Goal: Transaction & Acquisition: Purchase product/service

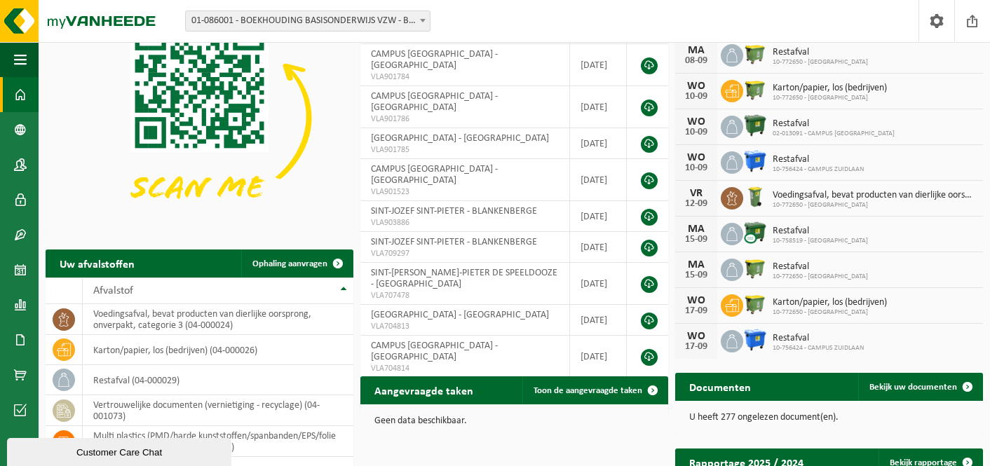
scroll to position [358, 0]
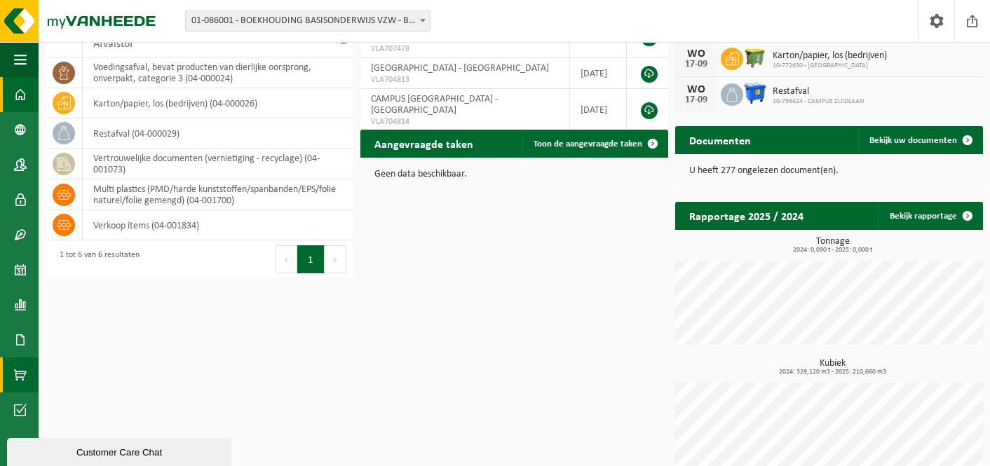
click at [20, 368] on span at bounding box center [20, 375] width 13 height 35
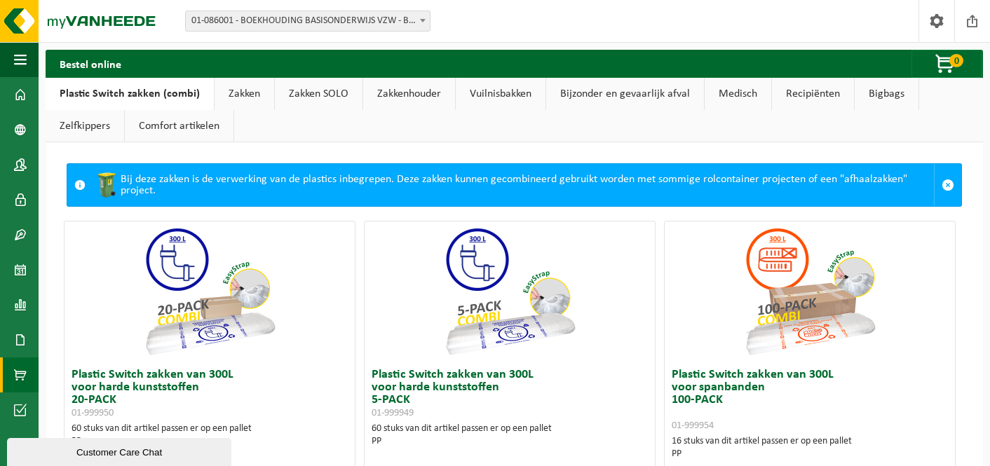
click at [645, 90] on link "Bijzonder en gevaarlijk afval" at bounding box center [625, 94] width 158 height 32
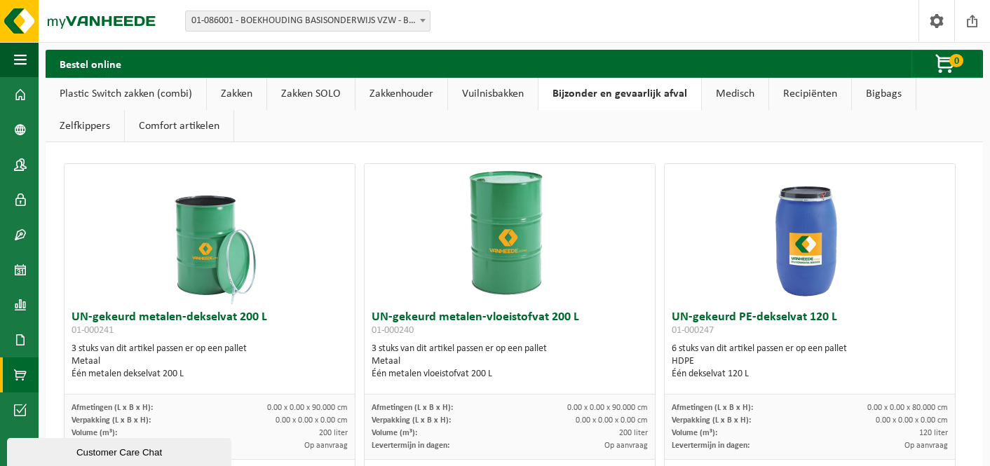
click at [737, 83] on link "Medisch" at bounding box center [735, 94] width 67 height 32
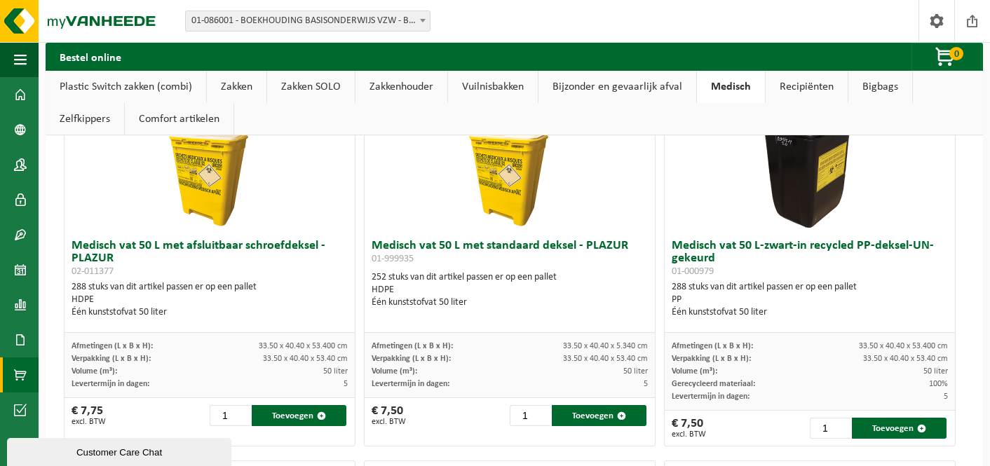
scroll to position [806, 0]
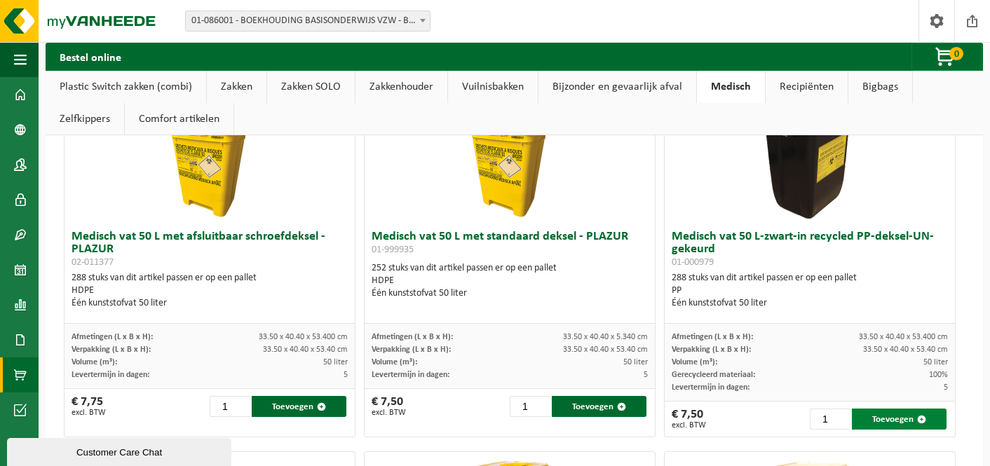
click at [918, 415] on span "button" at bounding box center [922, 419] width 9 height 9
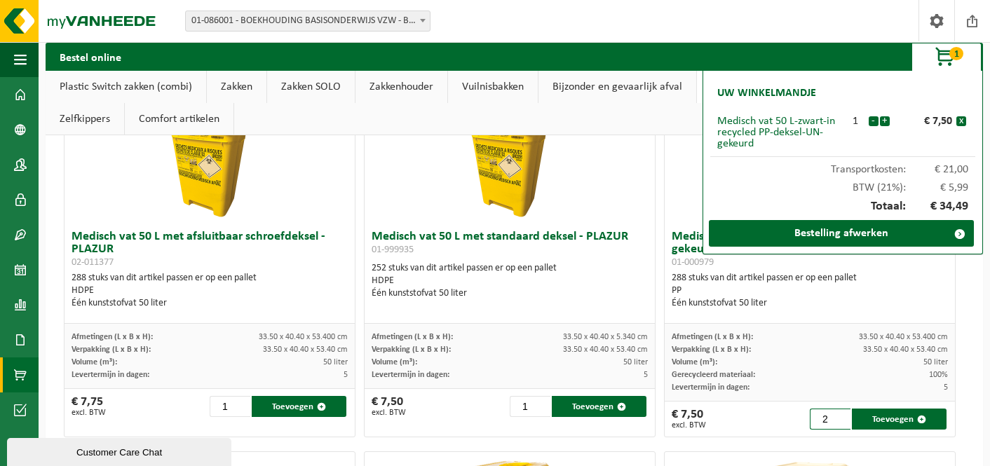
click at [836, 418] on input "2" at bounding box center [830, 419] width 41 height 21
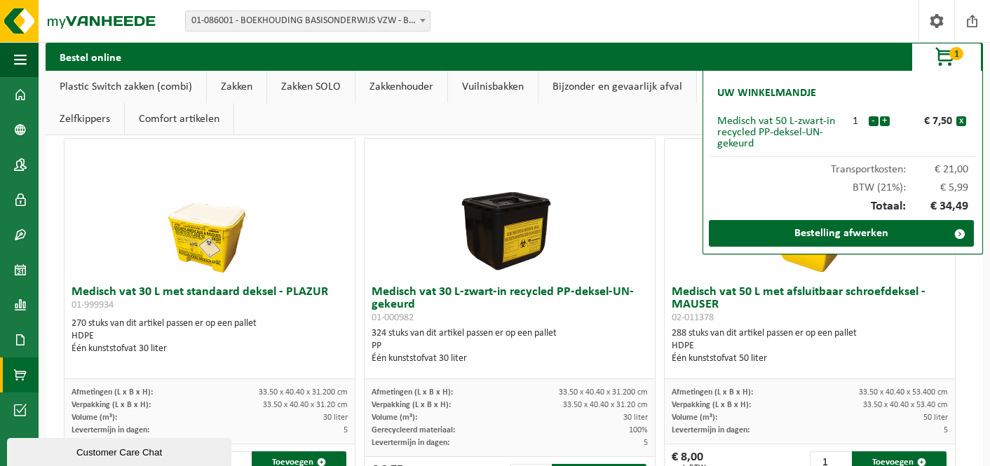
scroll to position [109, 0]
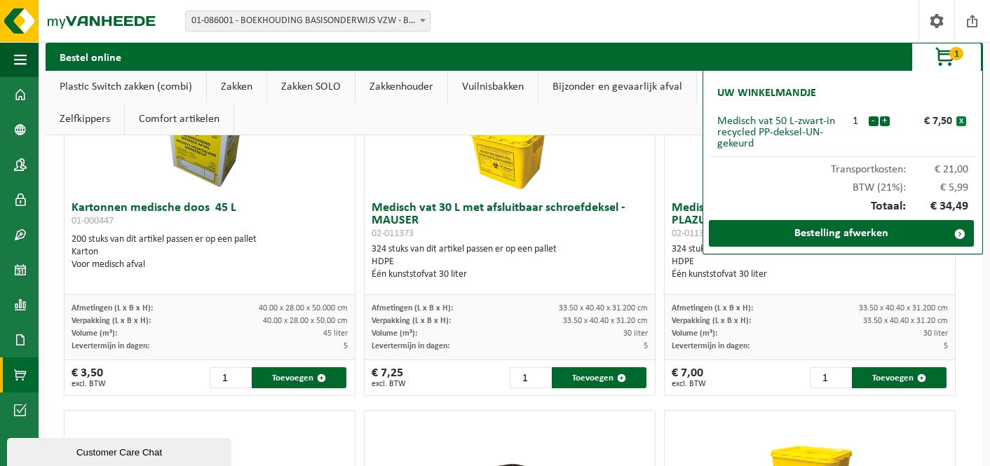
click at [963, 117] on button "x" at bounding box center [962, 121] width 10 height 10
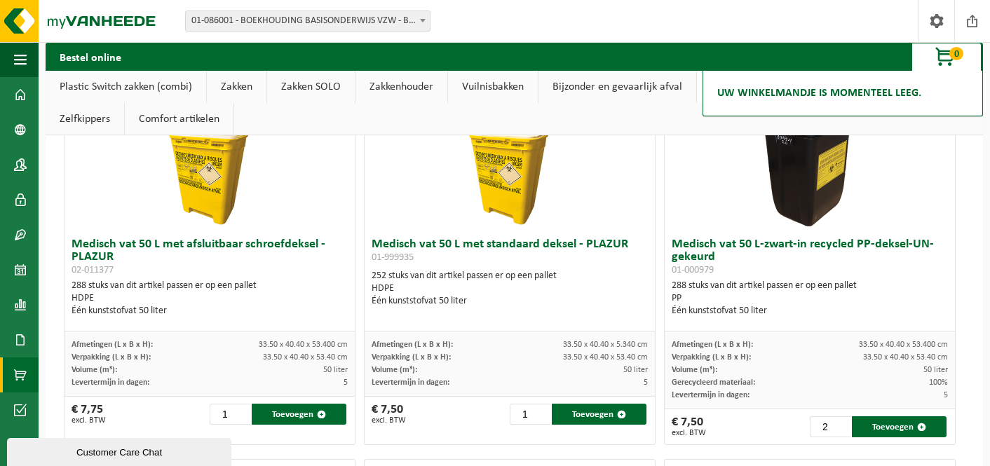
scroll to position [844, 0]
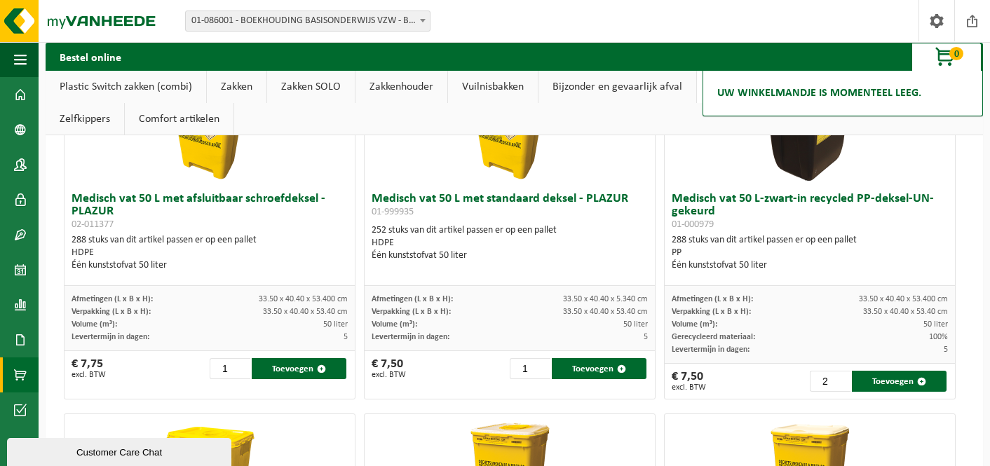
type input "1"
click at [829, 383] on input "1" at bounding box center [830, 381] width 41 height 21
click at [831, 383] on input "1" at bounding box center [830, 381] width 41 height 21
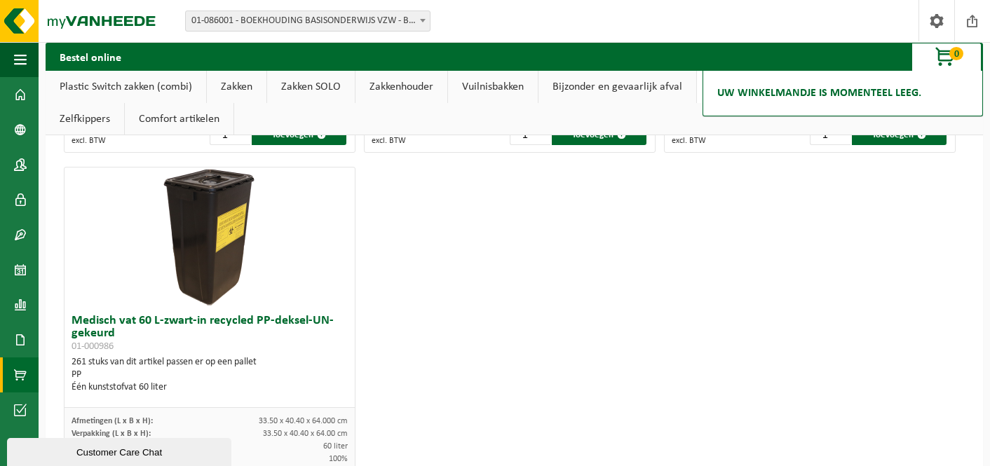
scroll to position [1524, 0]
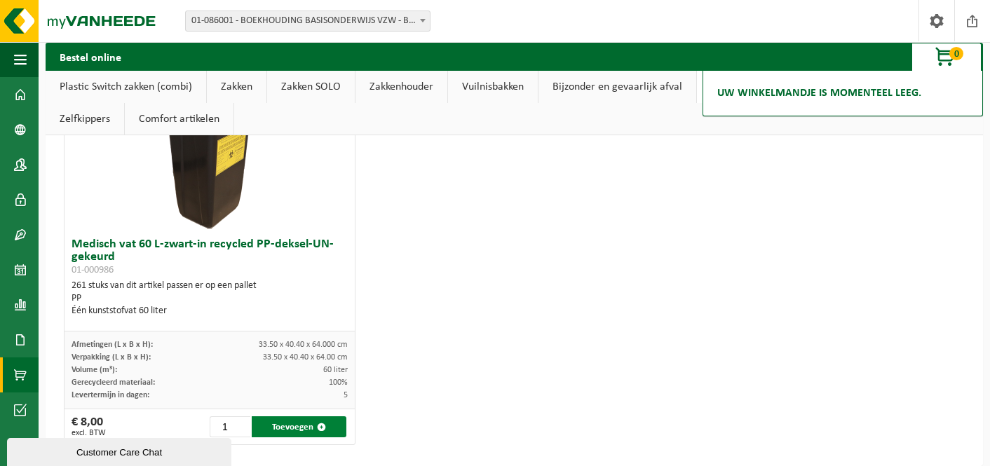
click at [276, 426] on button "Toevoegen" at bounding box center [299, 427] width 95 height 21
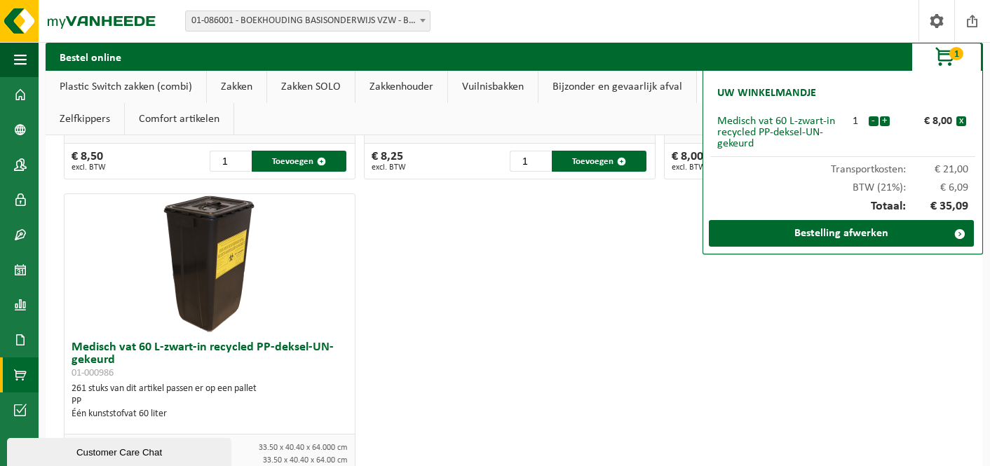
scroll to position [1303, 0]
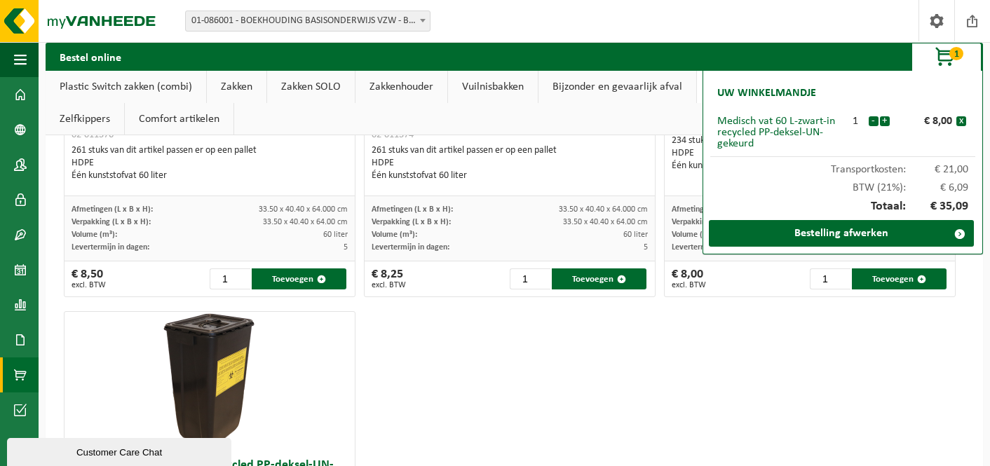
click at [621, 90] on link "Bijzonder en gevaarlijk afval" at bounding box center [618, 87] width 158 height 32
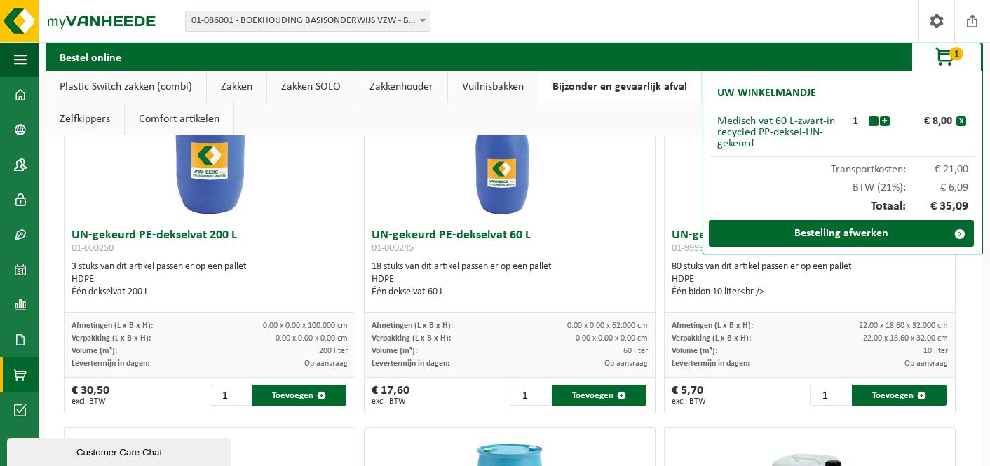
scroll to position [449, 0]
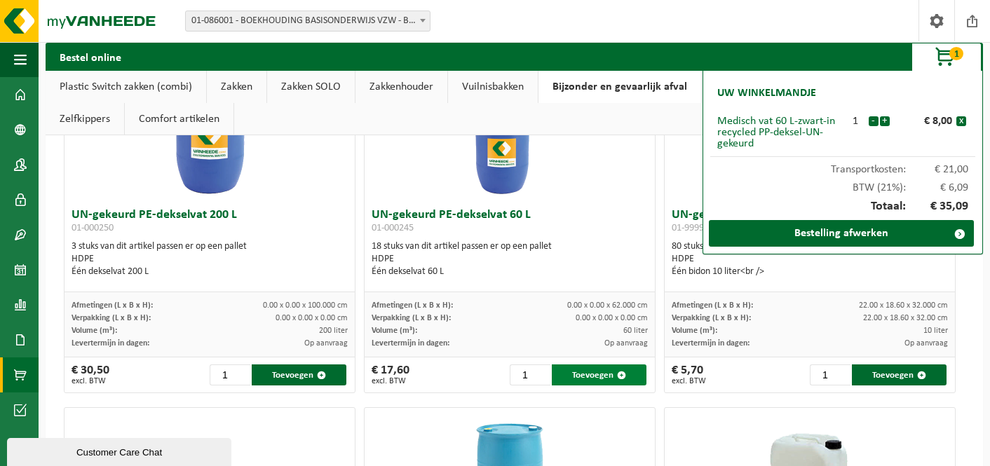
click at [574, 377] on button "Toevoegen" at bounding box center [599, 375] width 95 height 21
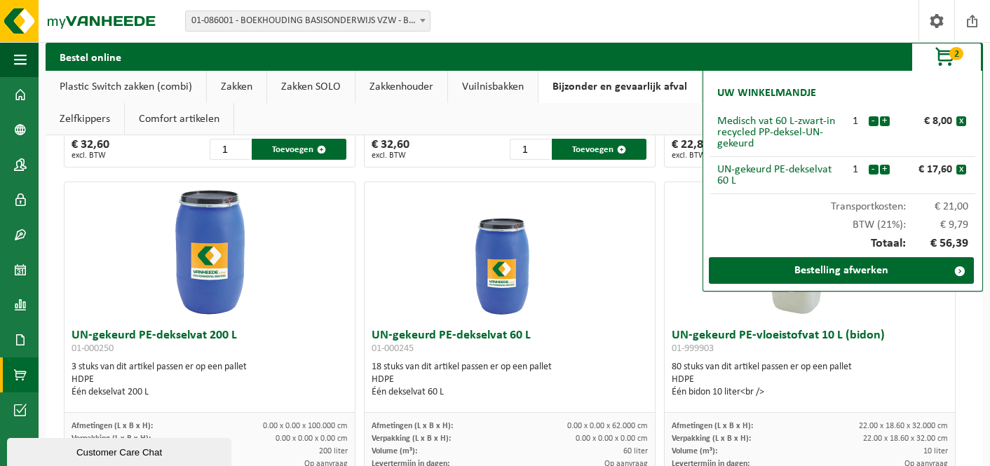
scroll to position [387, 0]
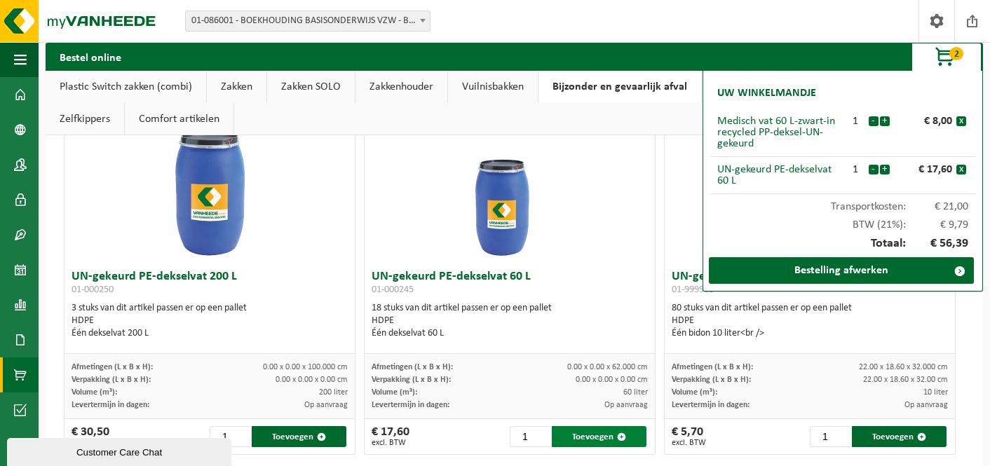
click at [595, 441] on button "Toevoegen" at bounding box center [599, 436] width 95 height 21
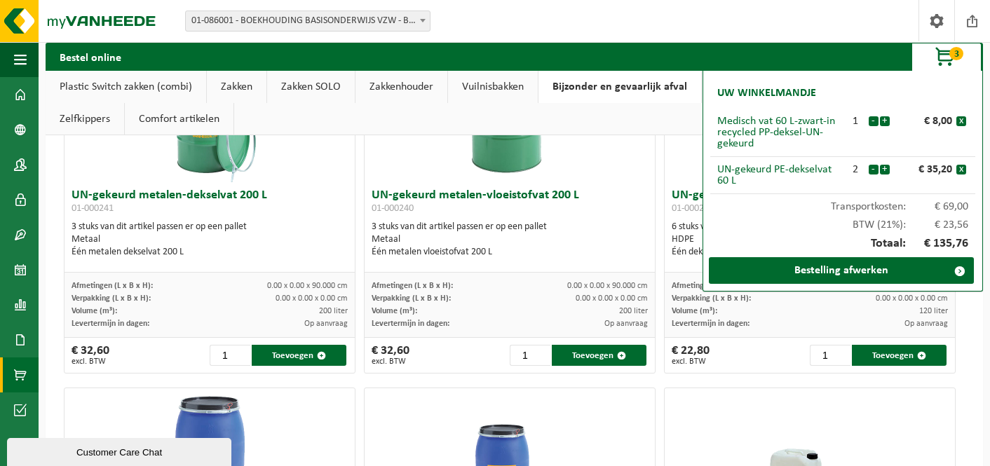
scroll to position [0, 0]
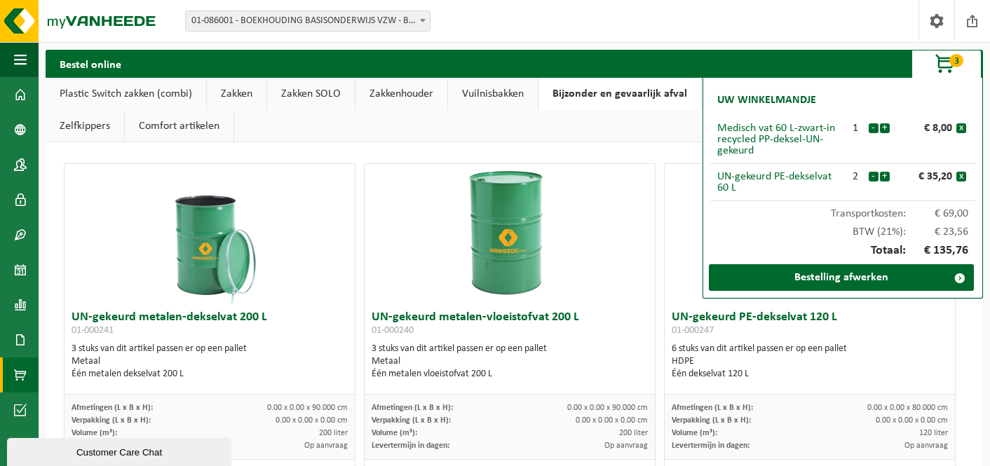
click at [619, 275] on div at bounding box center [510, 234] width 290 height 140
click at [944, 69] on span "button" at bounding box center [946, 65] width 70 height 28
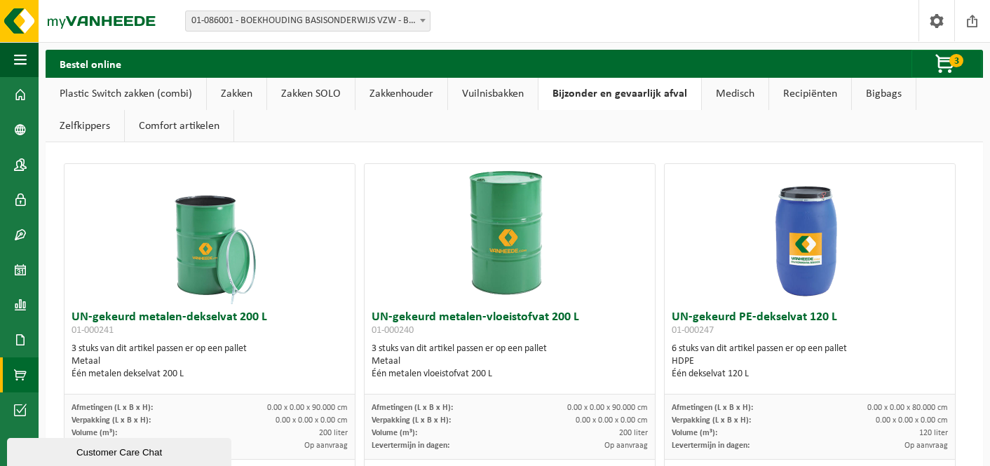
click at [720, 92] on link "Medisch" at bounding box center [735, 94] width 67 height 32
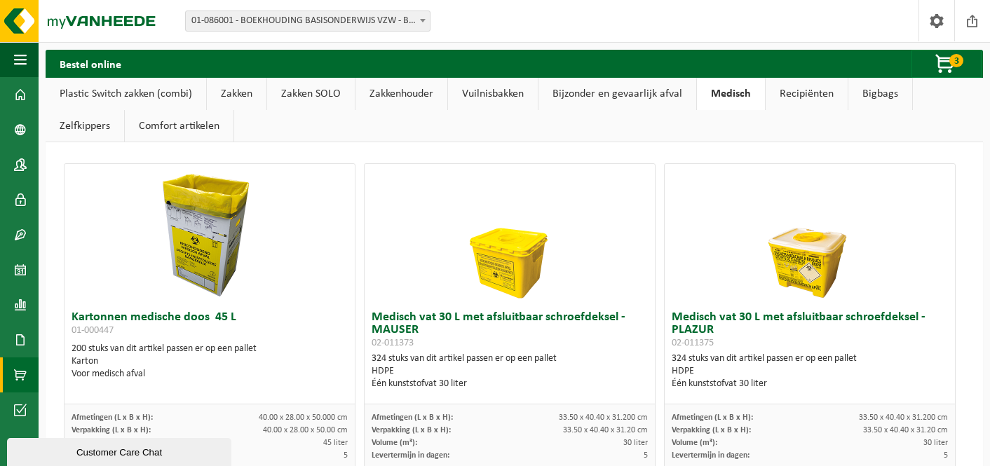
click at [798, 97] on link "Recipiënten" at bounding box center [807, 94] width 82 height 32
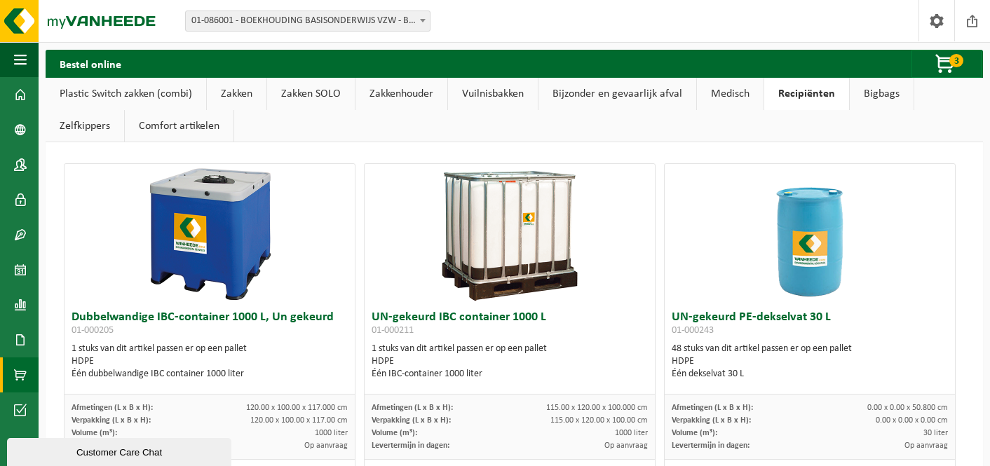
click at [740, 90] on link "Medisch" at bounding box center [730, 94] width 67 height 32
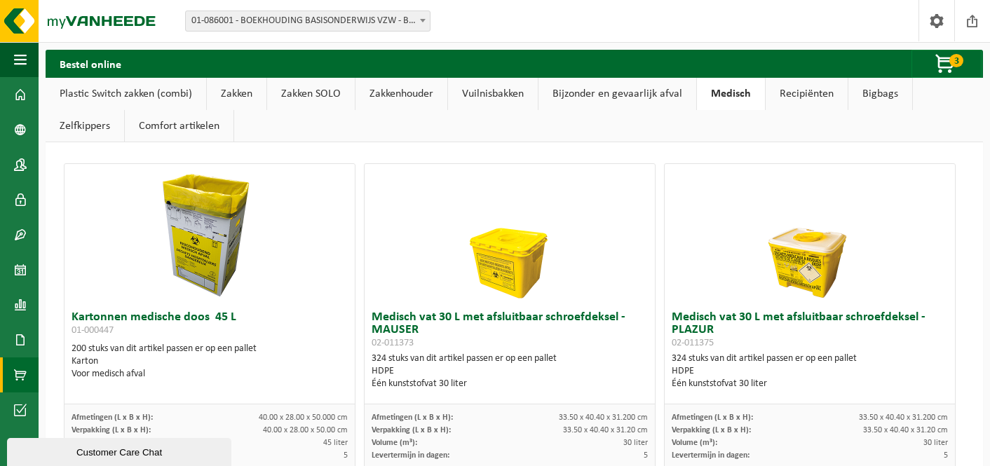
click at [637, 93] on link "Bijzonder en gevaarlijk afval" at bounding box center [618, 94] width 158 height 32
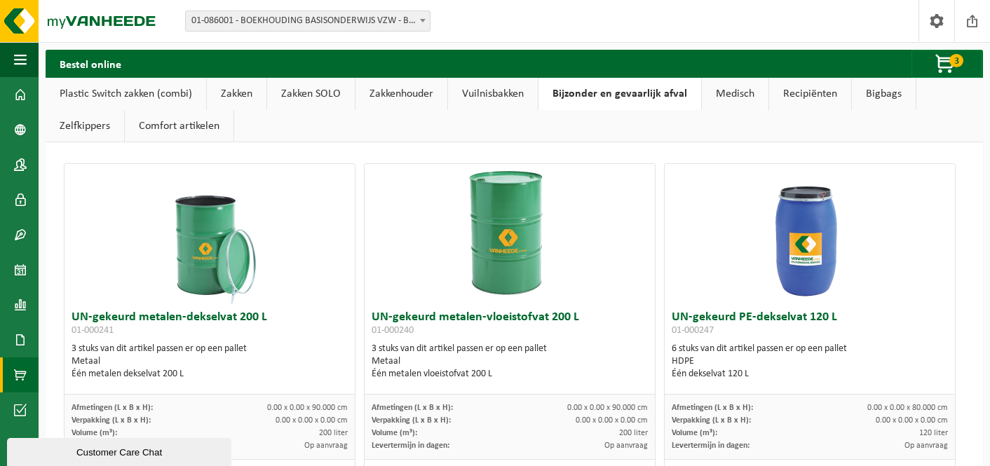
click at [807, 93] on link "Recipiënten" at bounding box center [810, 94] width 82 height 32
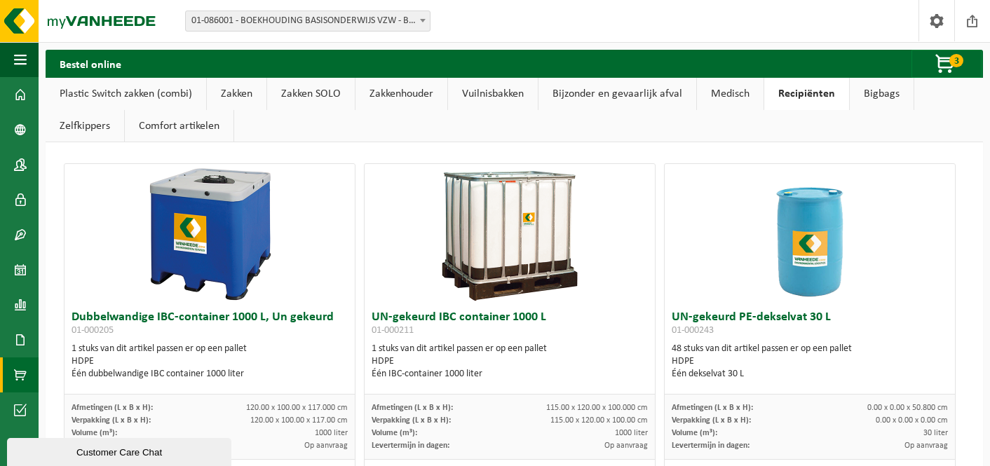
click at [884, 100] on link "Bigbags" at bounding box center [882, 94] width 64 height 32
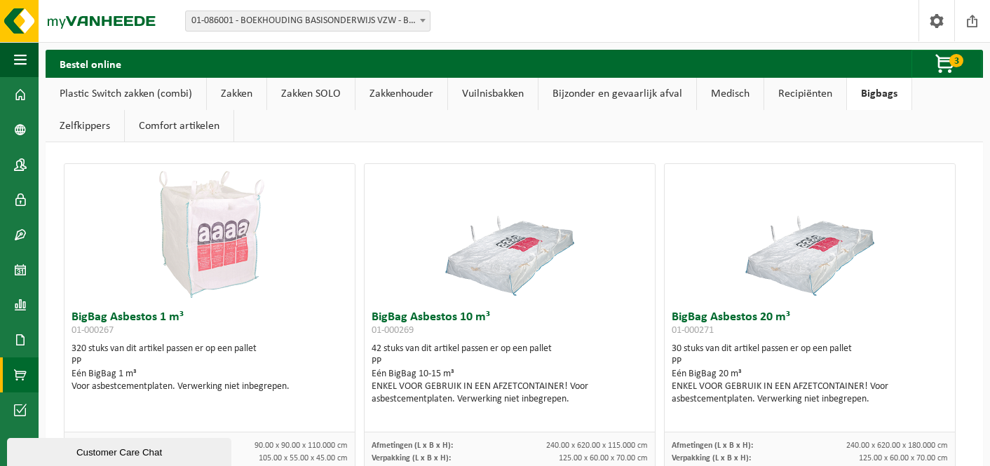
click at [733, 99] on link "Medisch" at bounding box center [730, 94] width 67 height 32
